Goal: Information Seeking & Learning: Learn about a topic

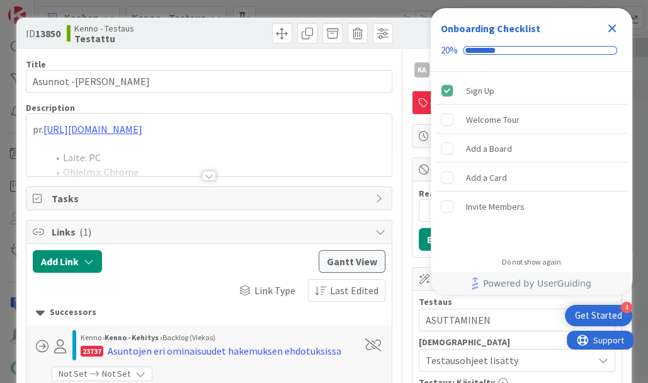
click at [207, 174] on div at bounding box center [209, 176] width 14 height 10
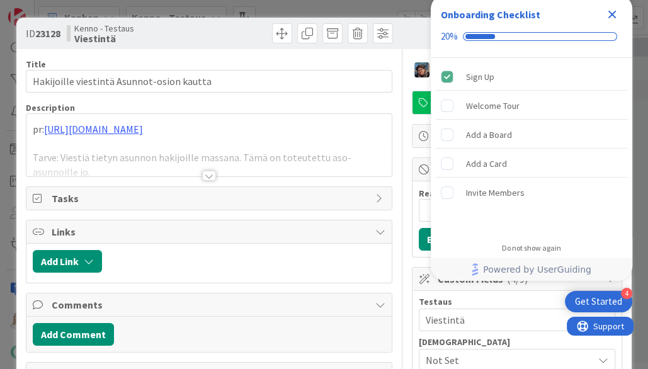
click at [610, 14] on icon "Close Checklist" at bounding box center [612, 15] width 8 height 8
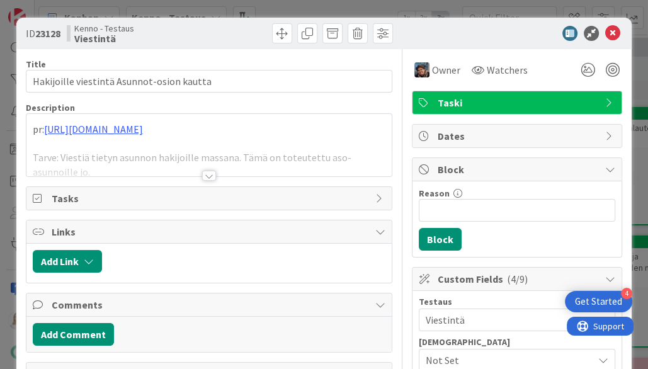
click at [206, 177] on div at bounding box center [209, 176] width 14 height 10
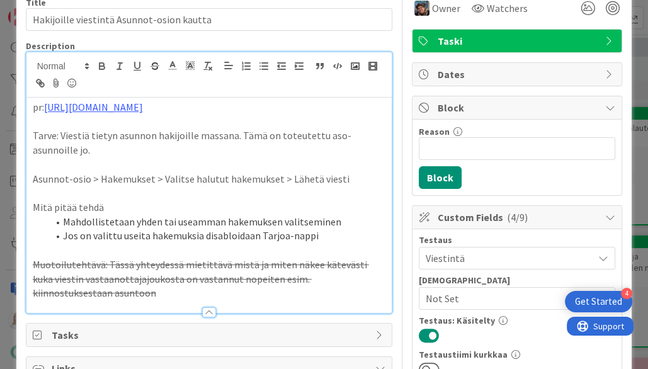
scroll to position [65, 0]
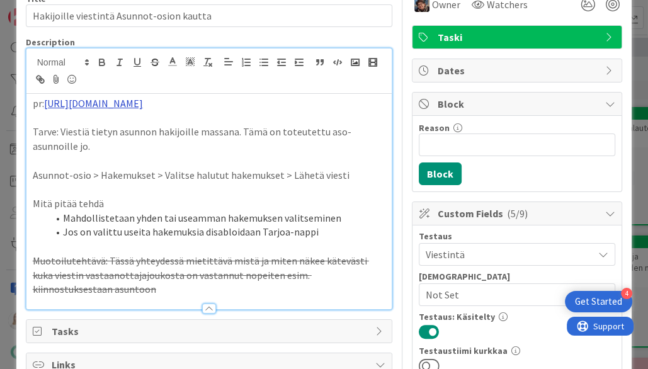
click at [143, 101] on link "[URL][DOMAIN_NAME]" at bounding box center [93, 103] width 99 height 13
click at [142, 127] on link "[URL][DOMAIN_NAME]" at bounding box center [110, 128] width 86 height 16
click at [191, 189] on p at bounding box center [209, 189] width 353 height 14
